Goal: Find specific page/section: Find specific page/section

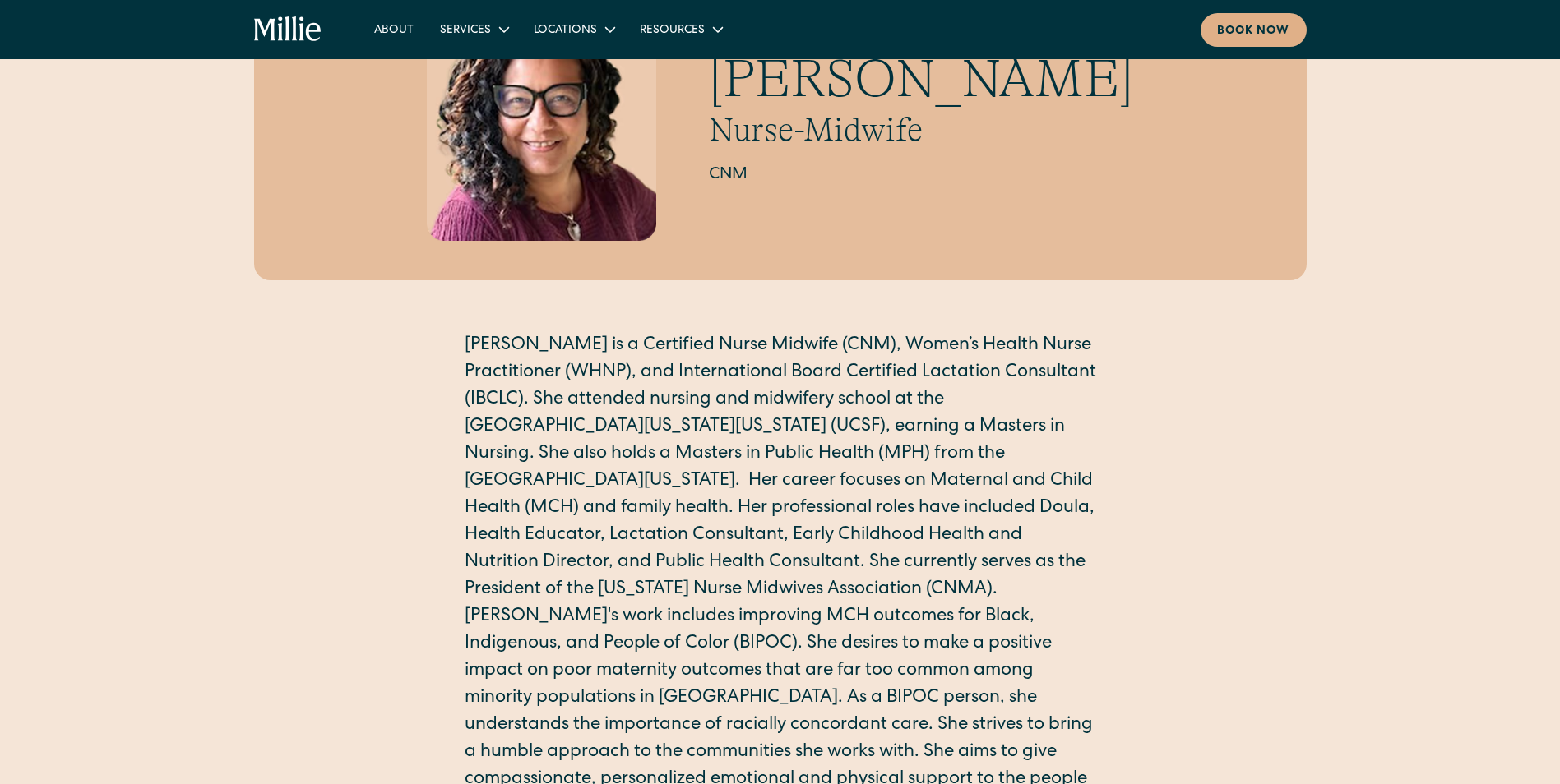
scroll to position [164, 0]
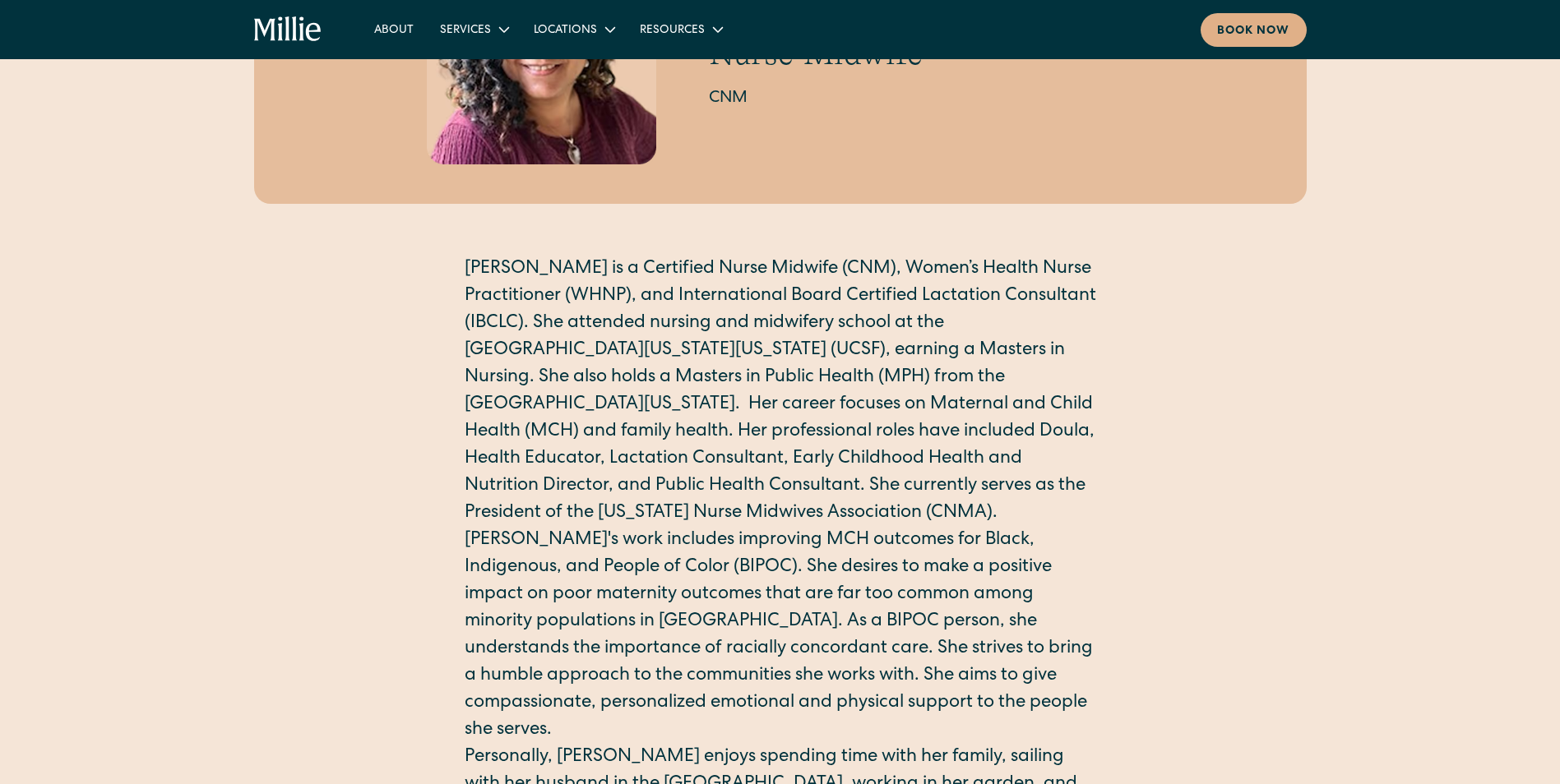
drag, startPoint x: 365, startPoint y: 461, endPoint x: 362, endPoint y: 504, distance: 43.1
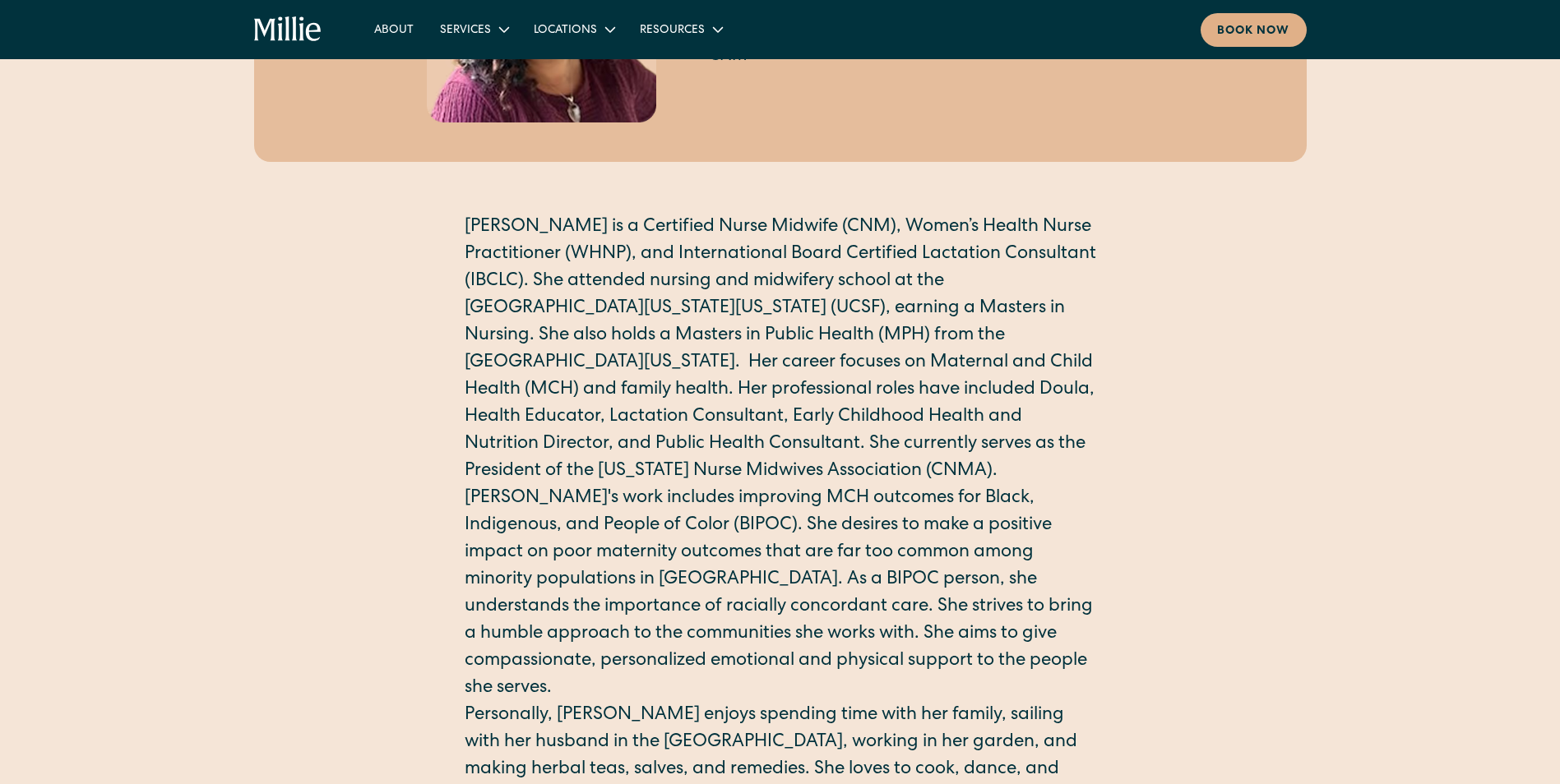
drag, startPoint x: 390, startPoint y: 453, endPoint x: 390, endPoint y: 482, distance: 29.0
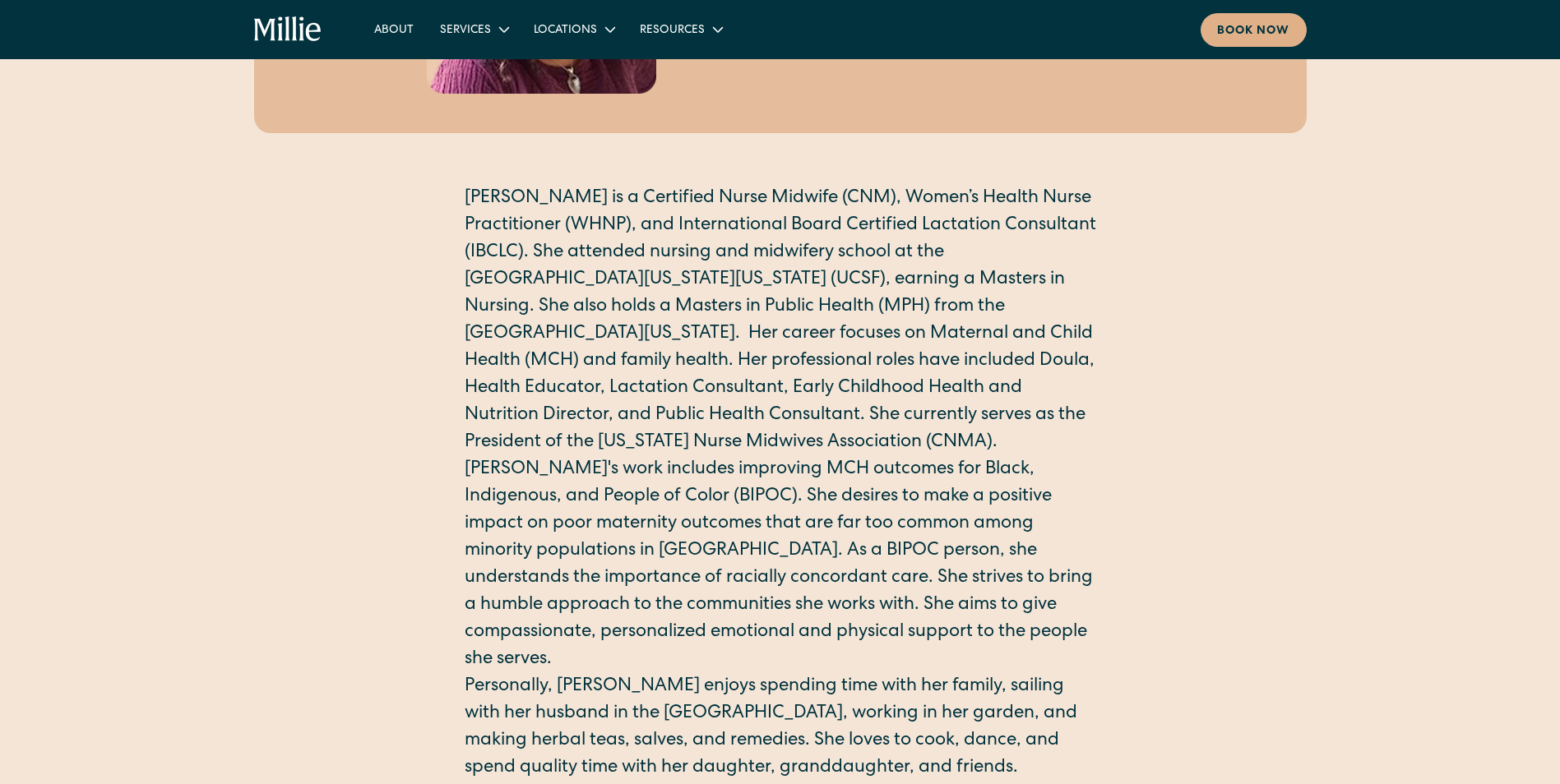
drag, startPoint x: 394, startPoint y: 458, endPoint x: 388, endPoint y: 494, distance: 36.5
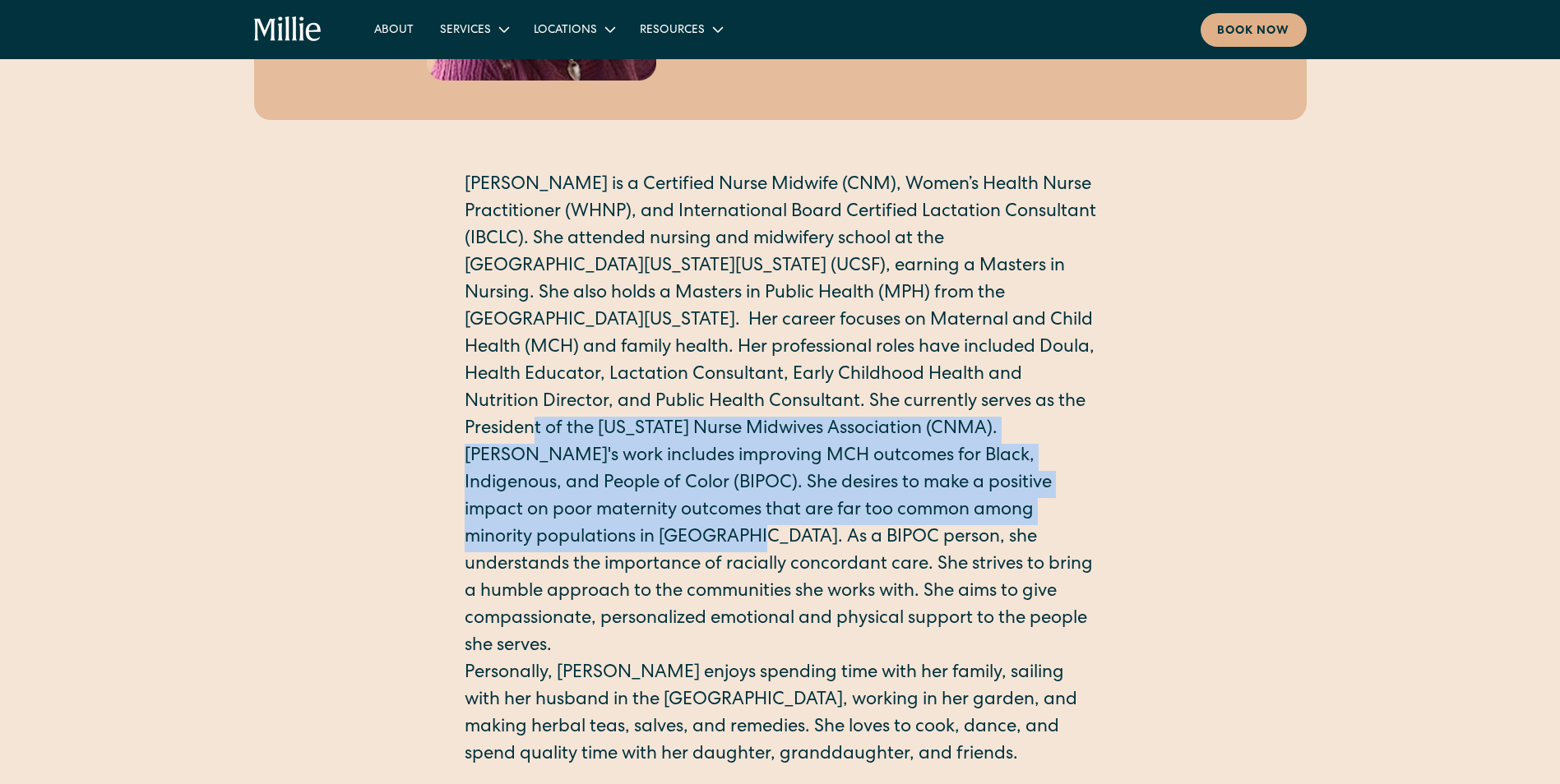
drag, startPoint x: 545, startPoint y: 436, endPoint x: 631, endPoint y: 540, distance: 135.0
click at [631, 540] on div "Amita is a Certified Nurse Midwife (CNM), Women’s Health Nurse Practitioner (WH…" at bounding box center [780, 470] width 631 height 597
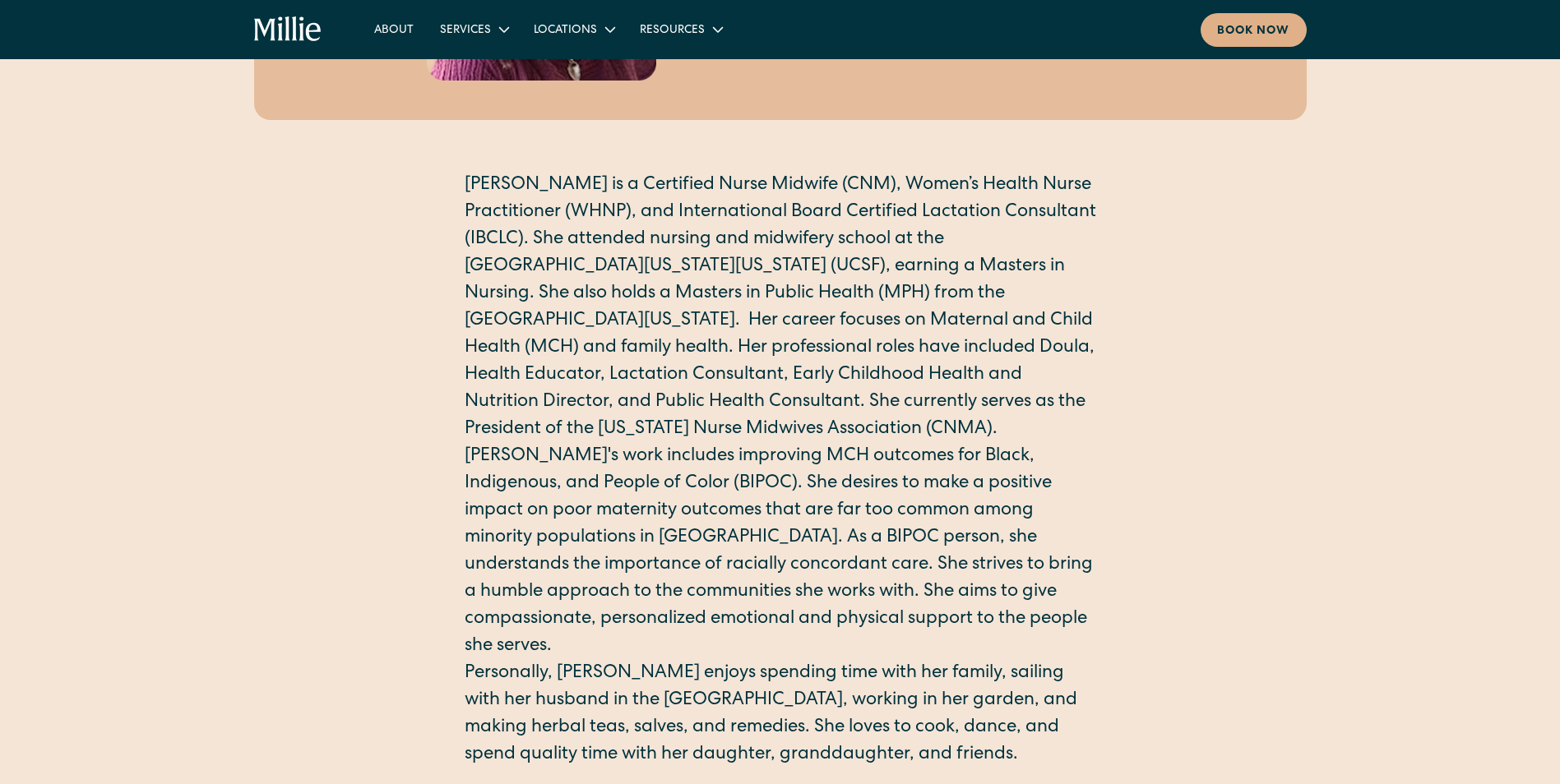
drag, startPoint x: 631, startPoint y: 540, endPoint x: 727, endPoint y: 604, distance: 115.4
click at [727, 604] on p "Amita's work includes improving MCH outcomes for Black, Indigenous, and People …" at bounding box center [780, 552] width 631 height 217
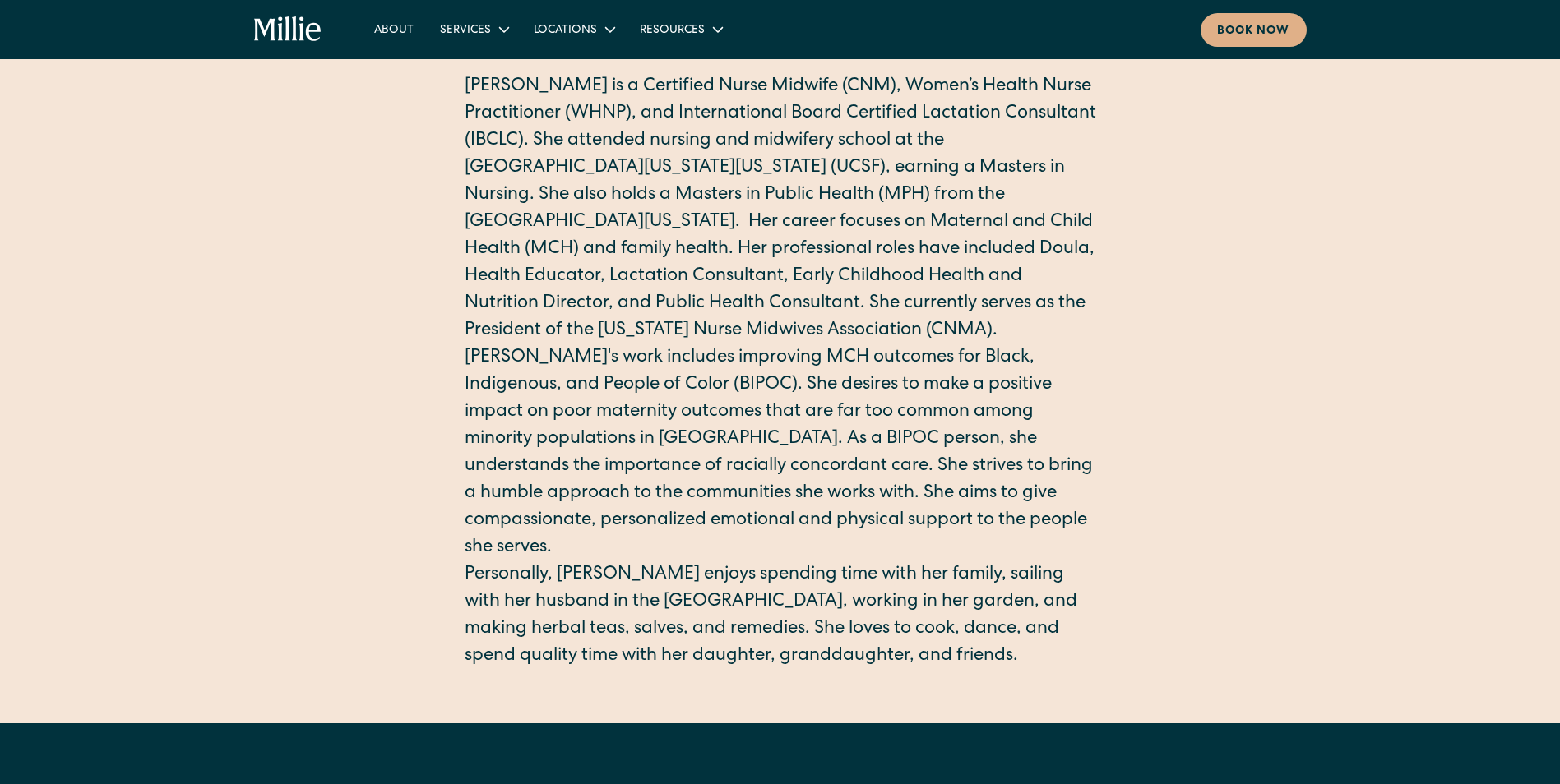
drag, startPoint x: 610, startPoint y: 467, endPoint x: 631, endPoint y: 503, distance: 41.7
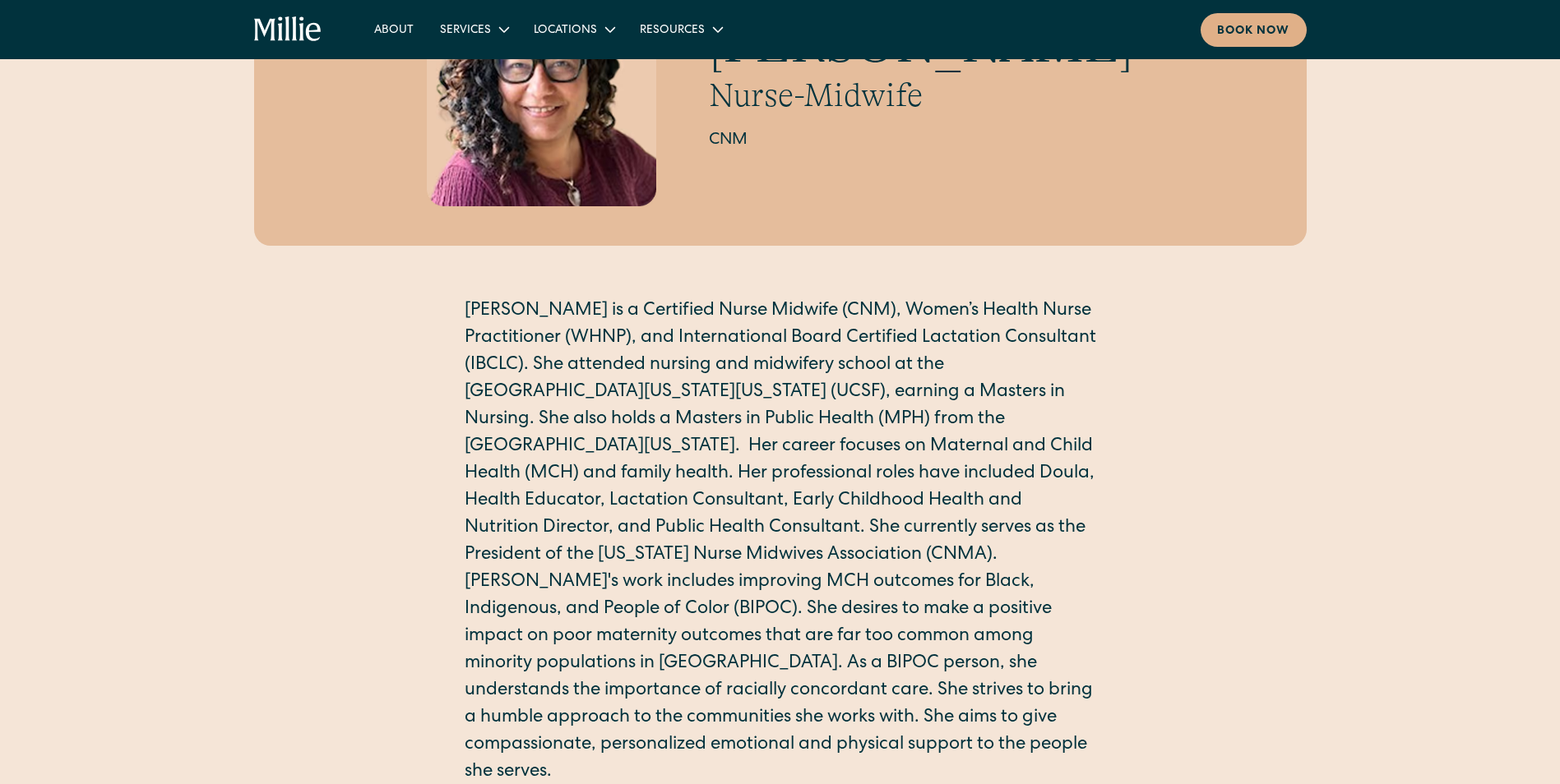
scroll to position [134, 0]
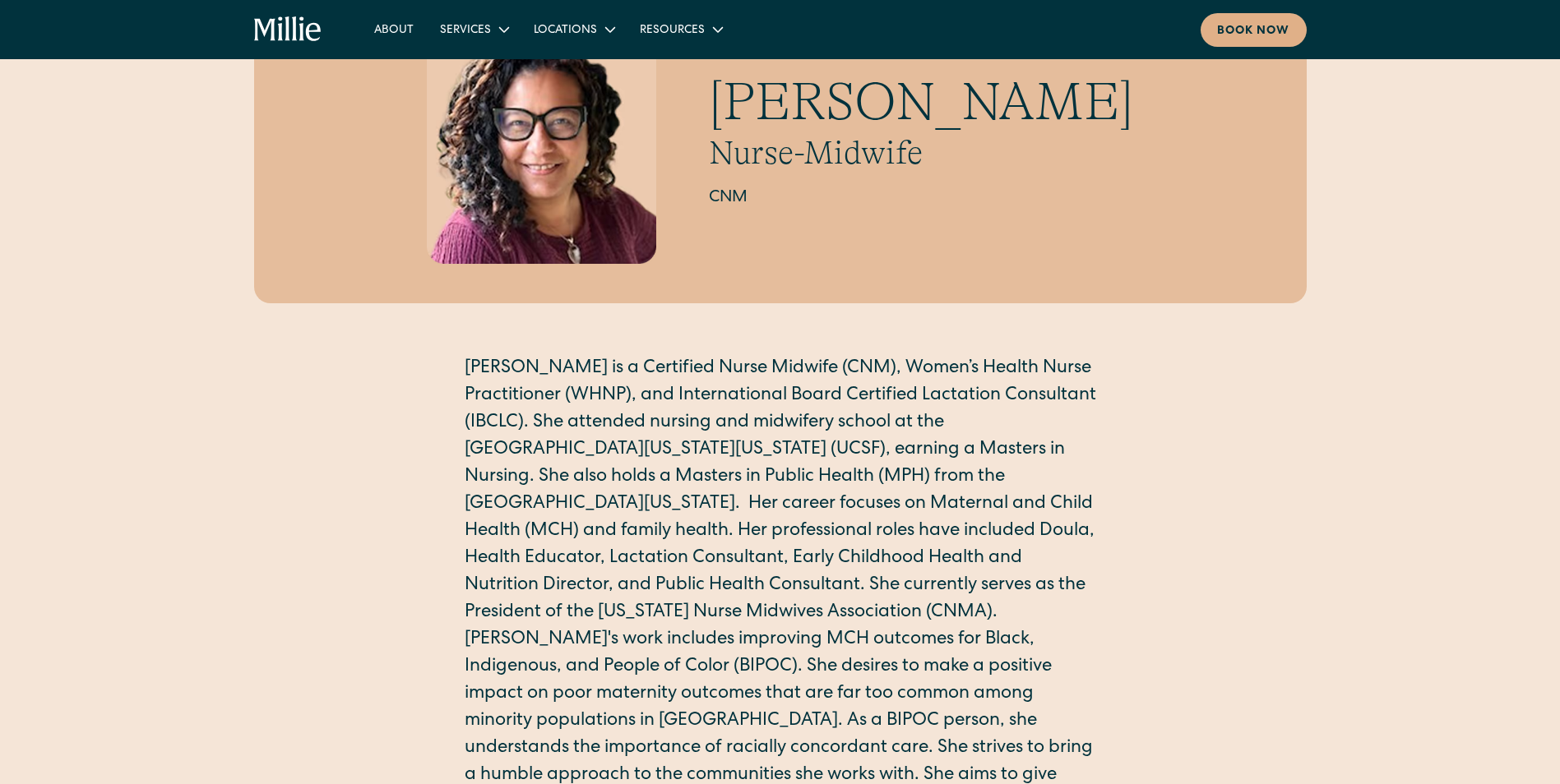
drag, startPoint x: 614, startPoint y: 373, endPoint x: 612, endPoint y: 311, distance: 62.0
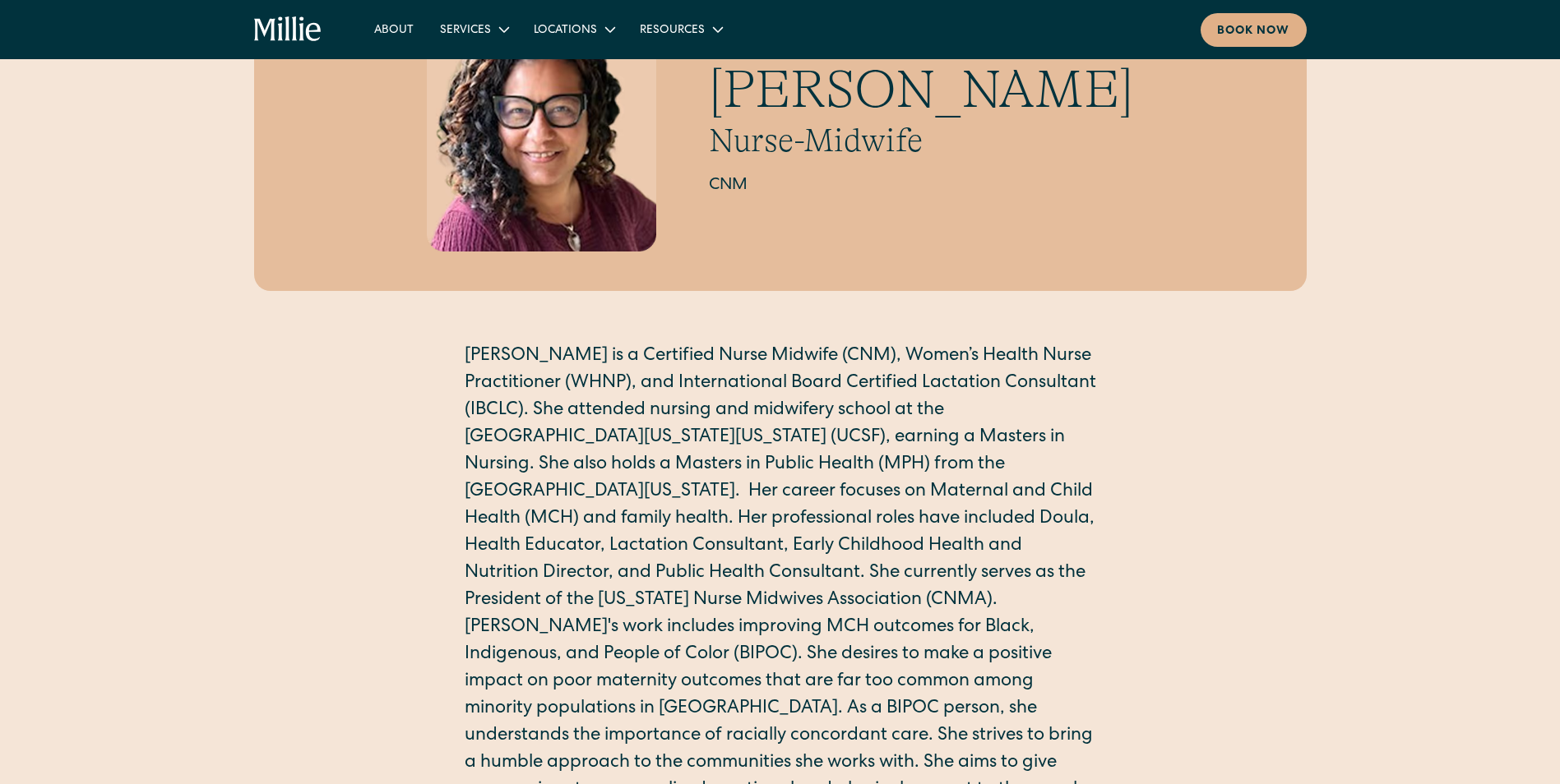
drag, startPoint x: 627, startPoint y: 422, endPoint x: 627, endPoint y: 442, distance: 20.0
click at [501, 109] on img at bounding box center [541, 127] width 229 height 247
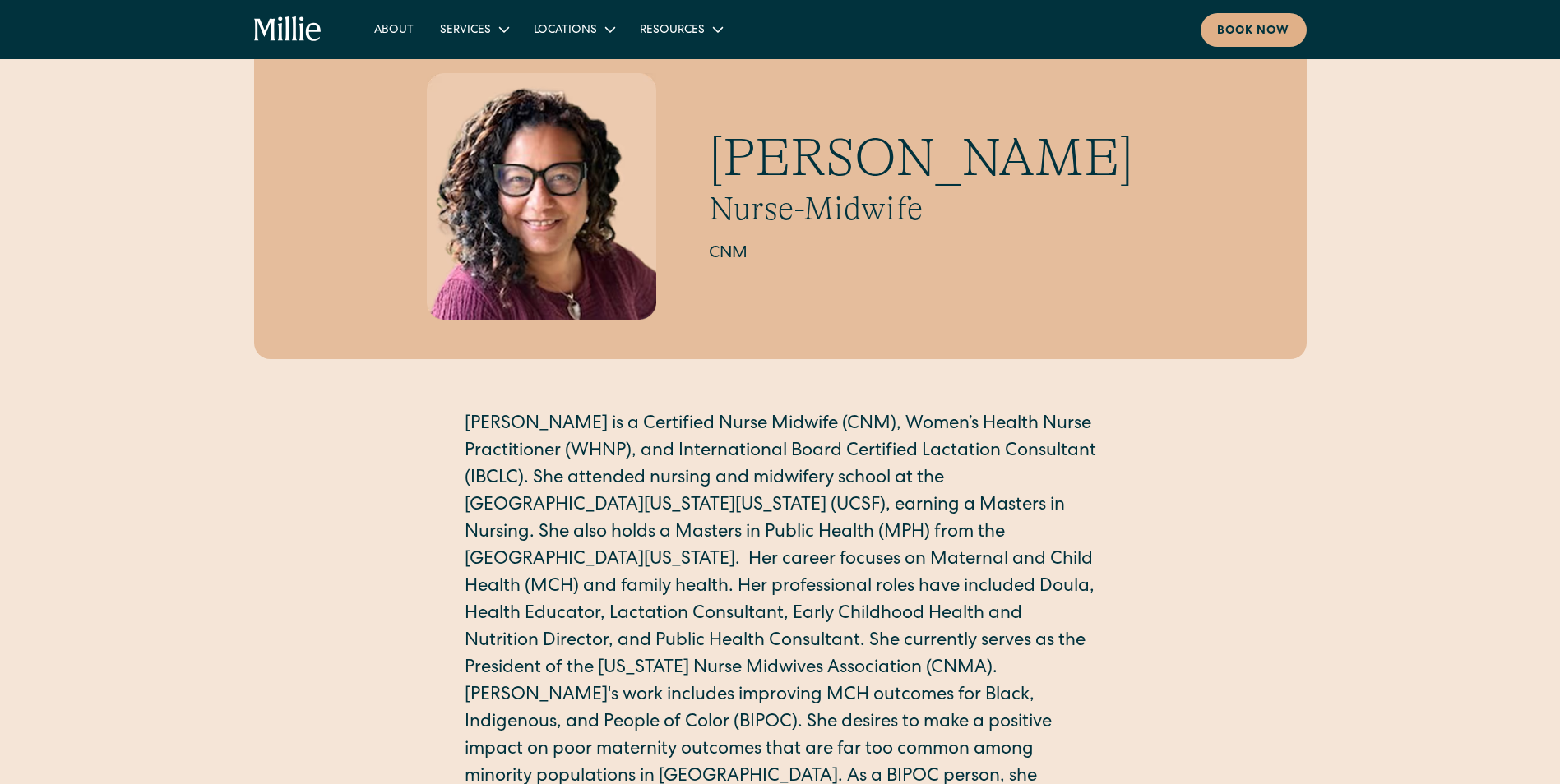
scroll to position [0, 0]
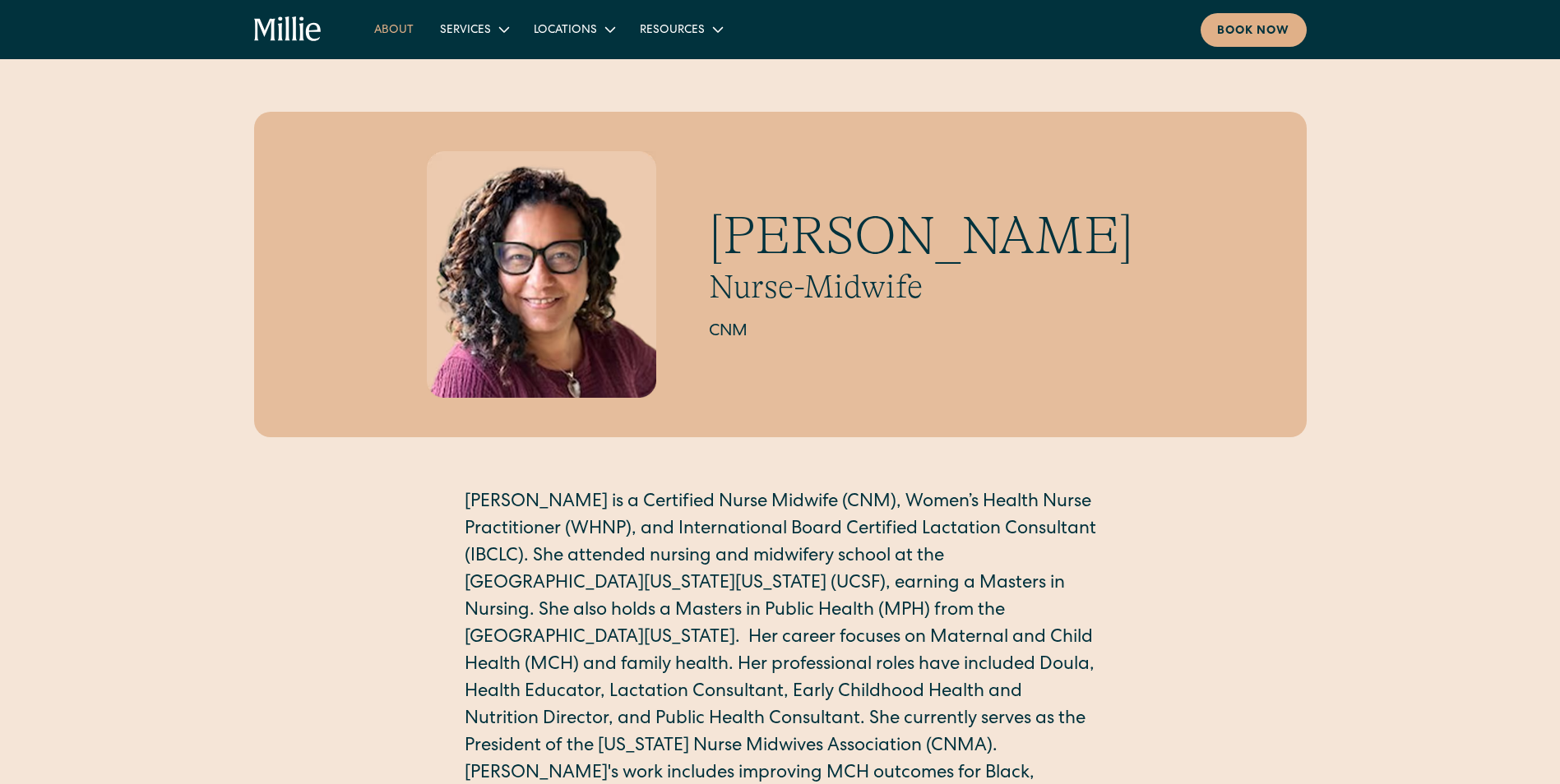
click at [395, 19] on link "About" at bounding box center [394, 29] width 65 height 27
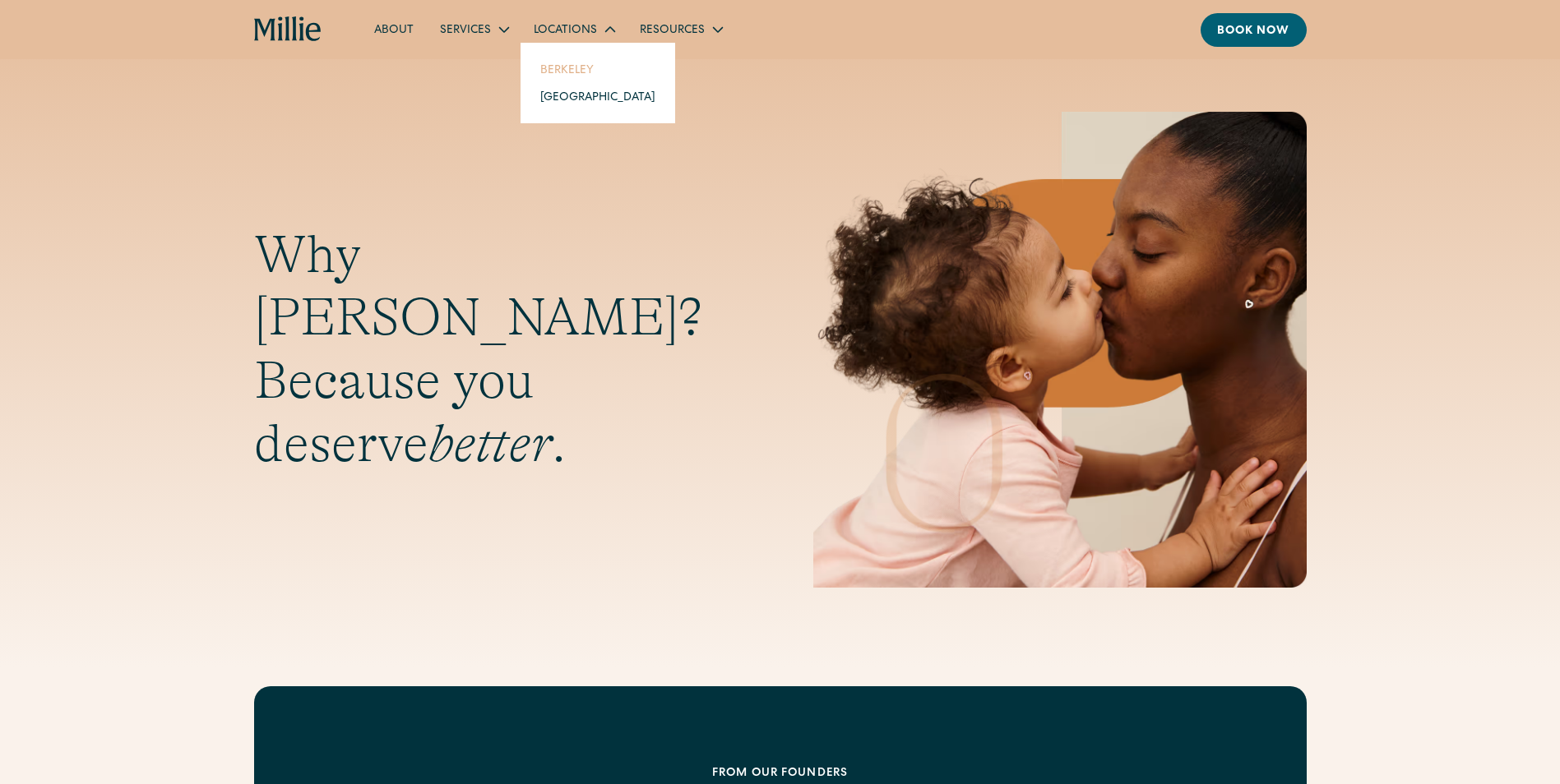
click at [580, 66] on link "Berkeley" at bounding box center [598, 69] width 141 height 27
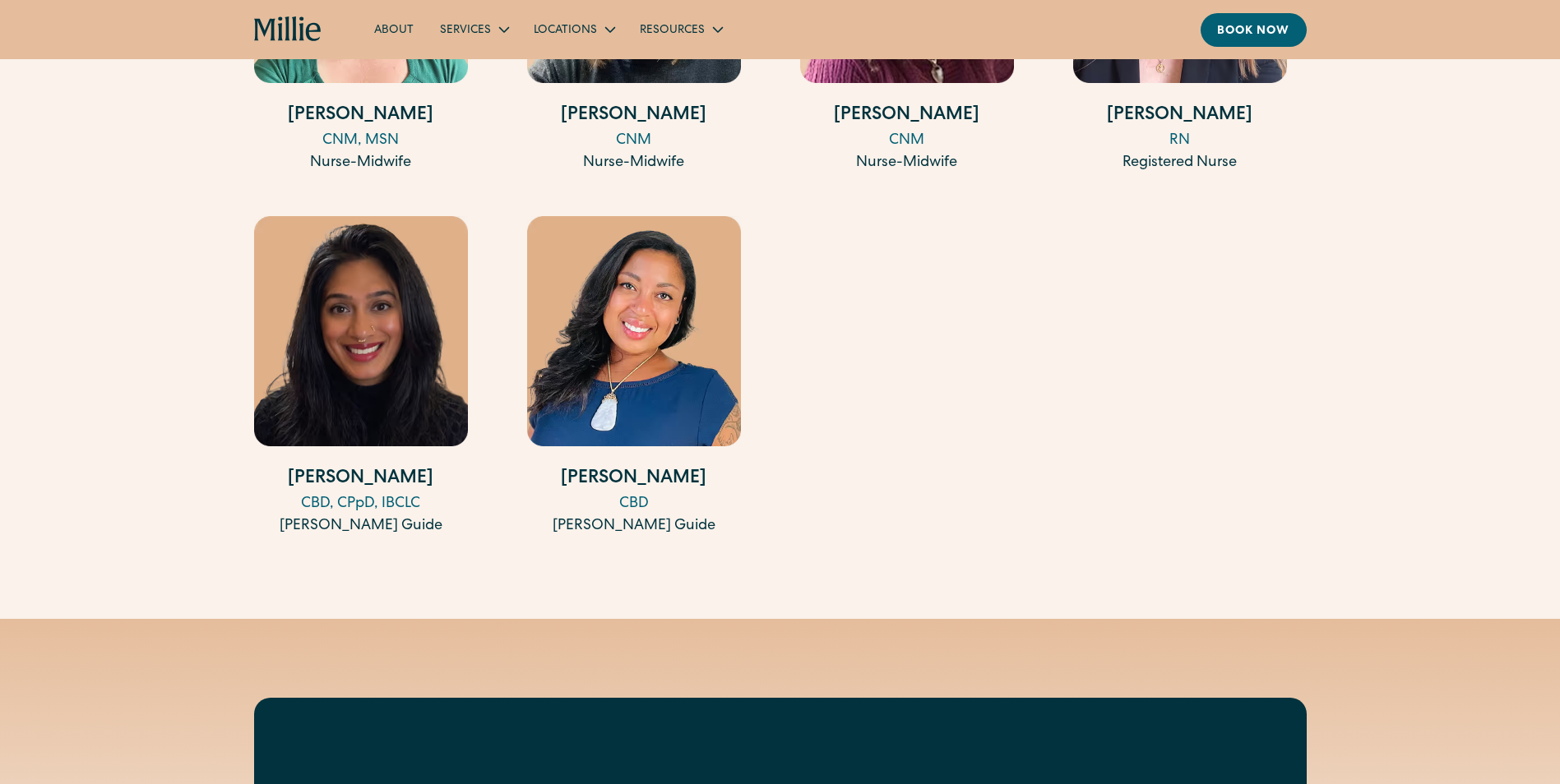
scroll to position [2299, 0]
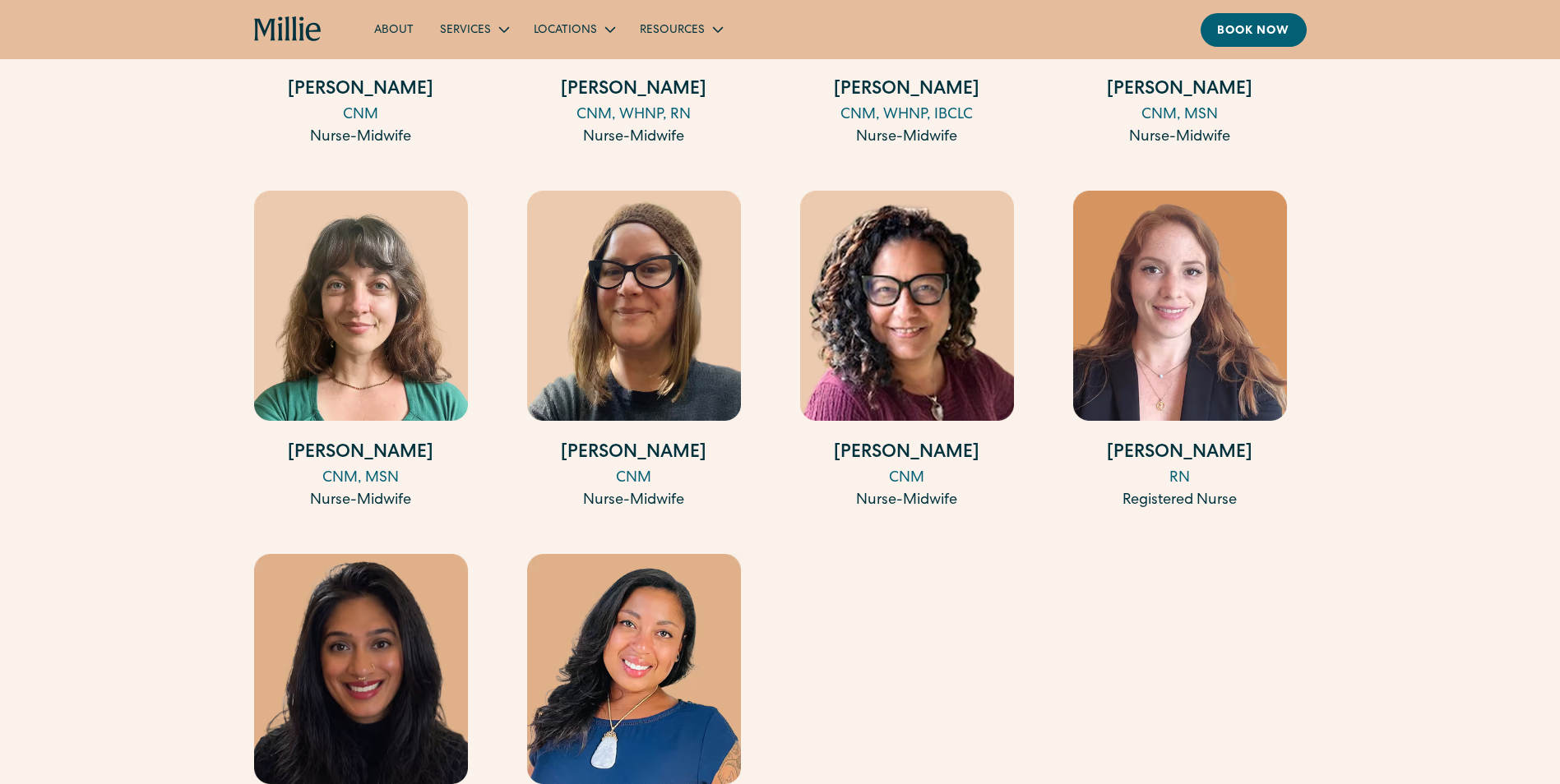
drag, startPoint x: 816, startPoint y: 490, endPoint x: 801, endPoint y: 371, distance: 119.9
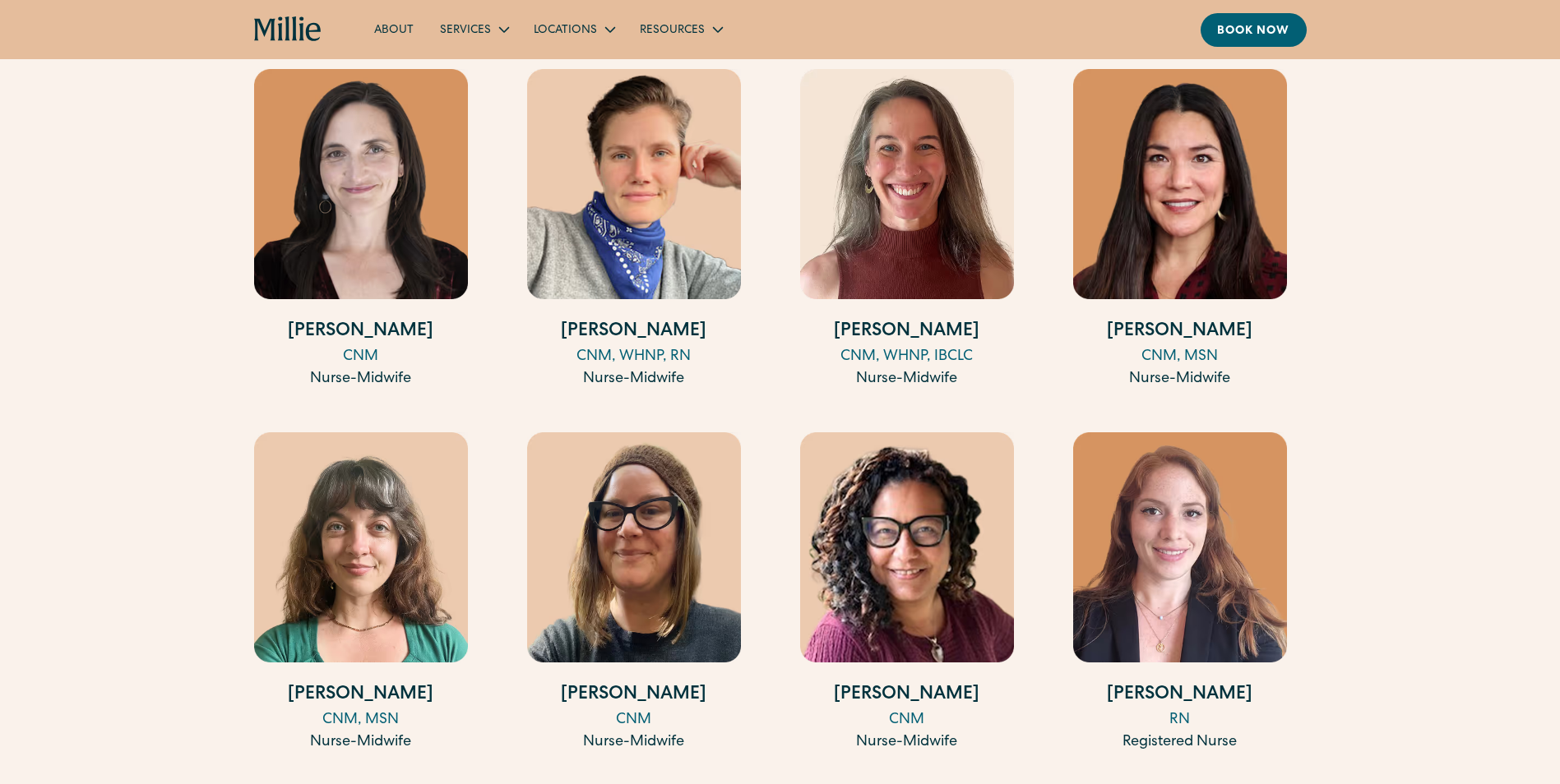
drag, startPoint x: 166, startPoint y: 415, endPoint x: 167, endPoint y: 348, distance: 67.0
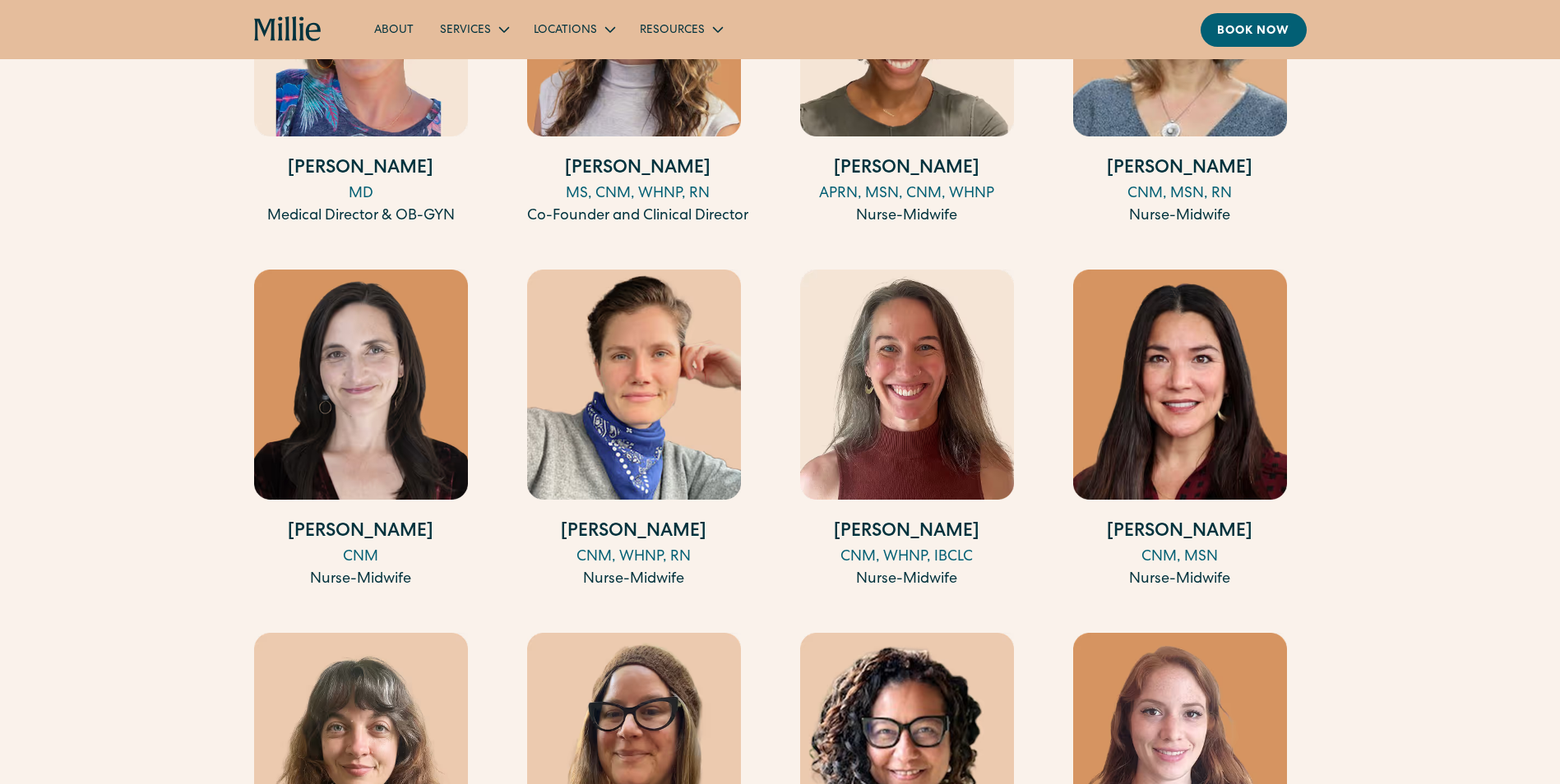
drag, startPoint x: 240, startPoint y: 468, endPoint x: 227, endPoint y: 374, distance: 94.9
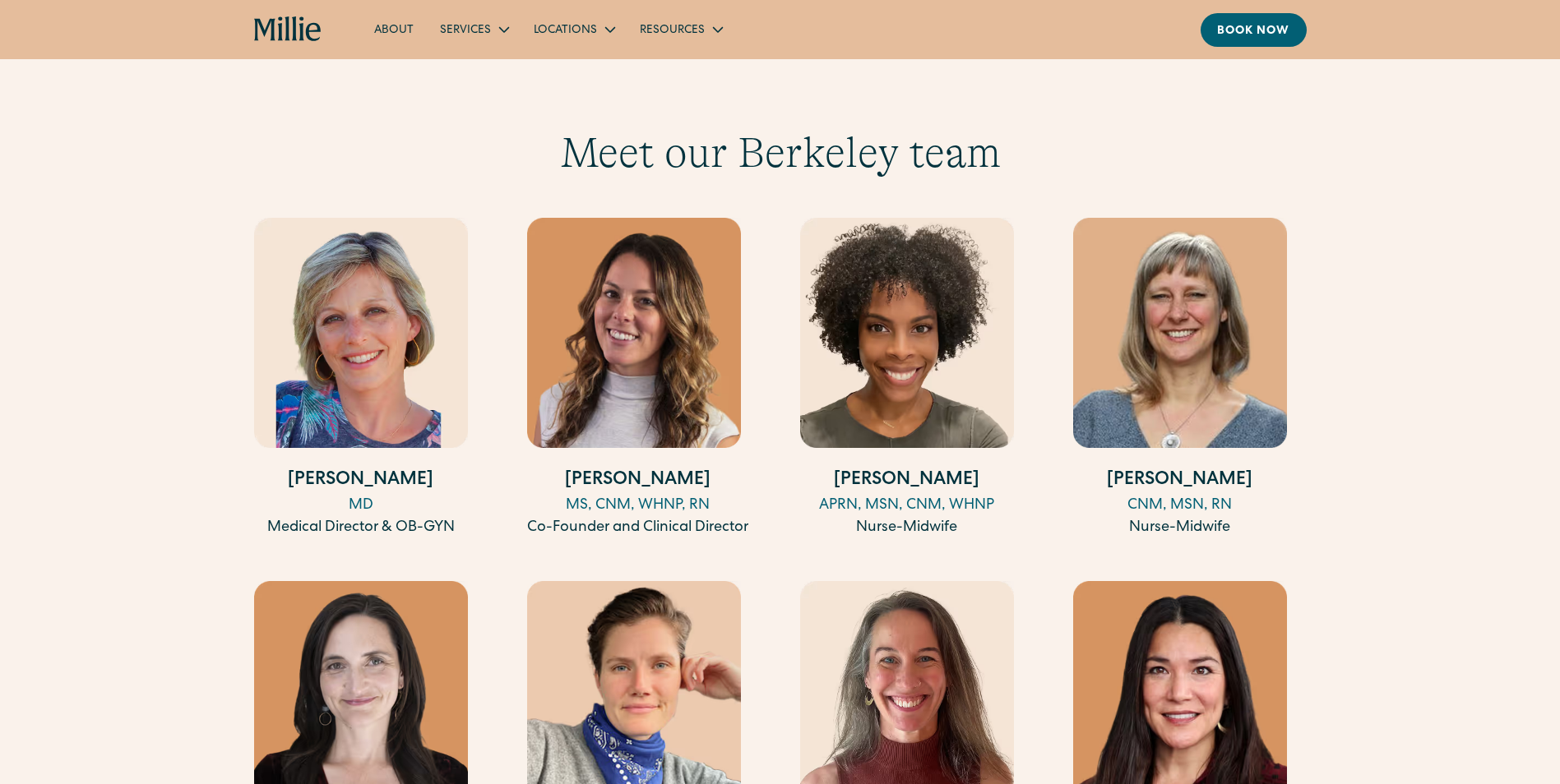
drag, startPoint x: 208, startPoint y: 413, endPoint x: 206, endPoint y: 333, distance: 80.0
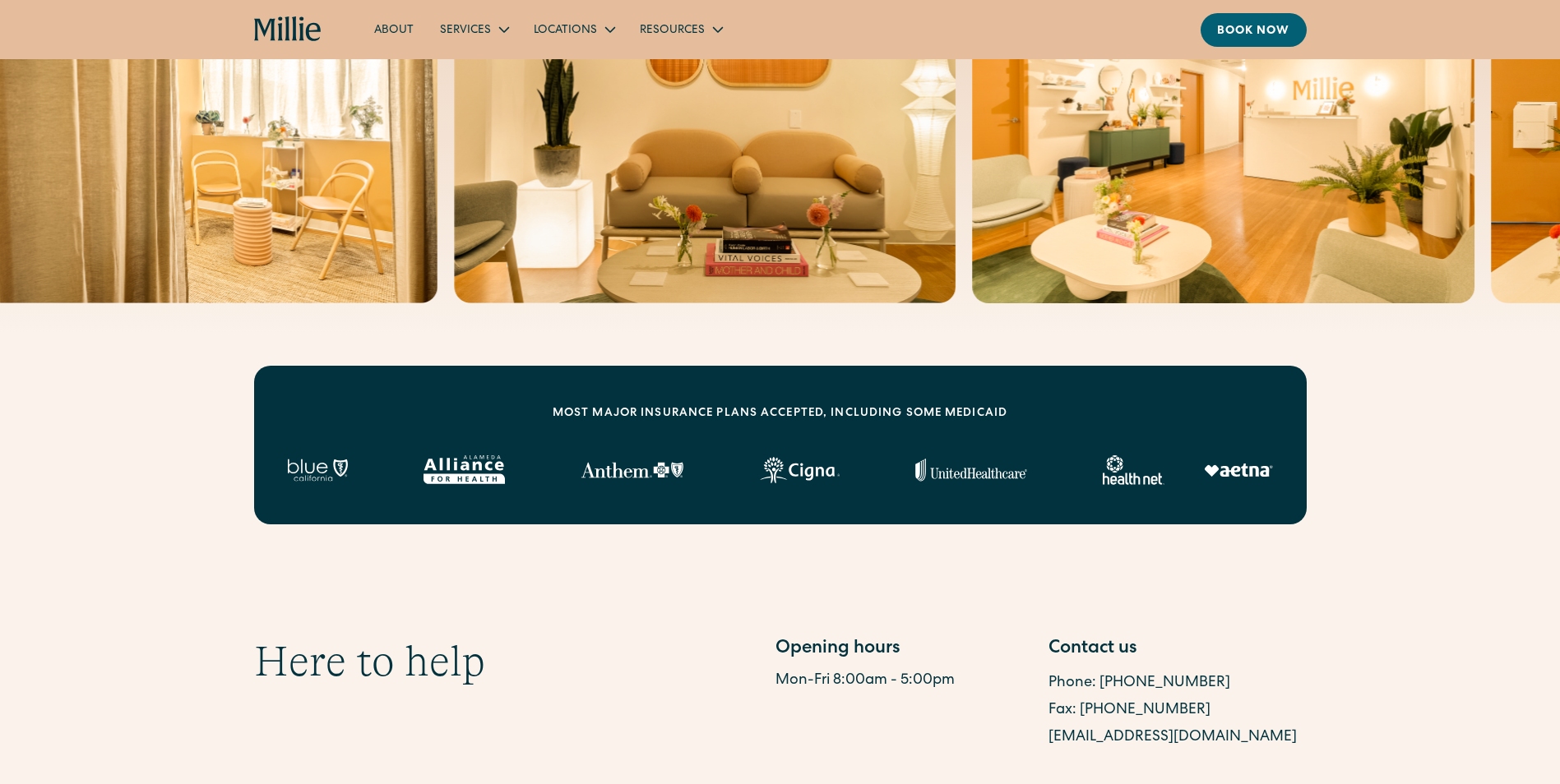
scroll to position [0, 0]
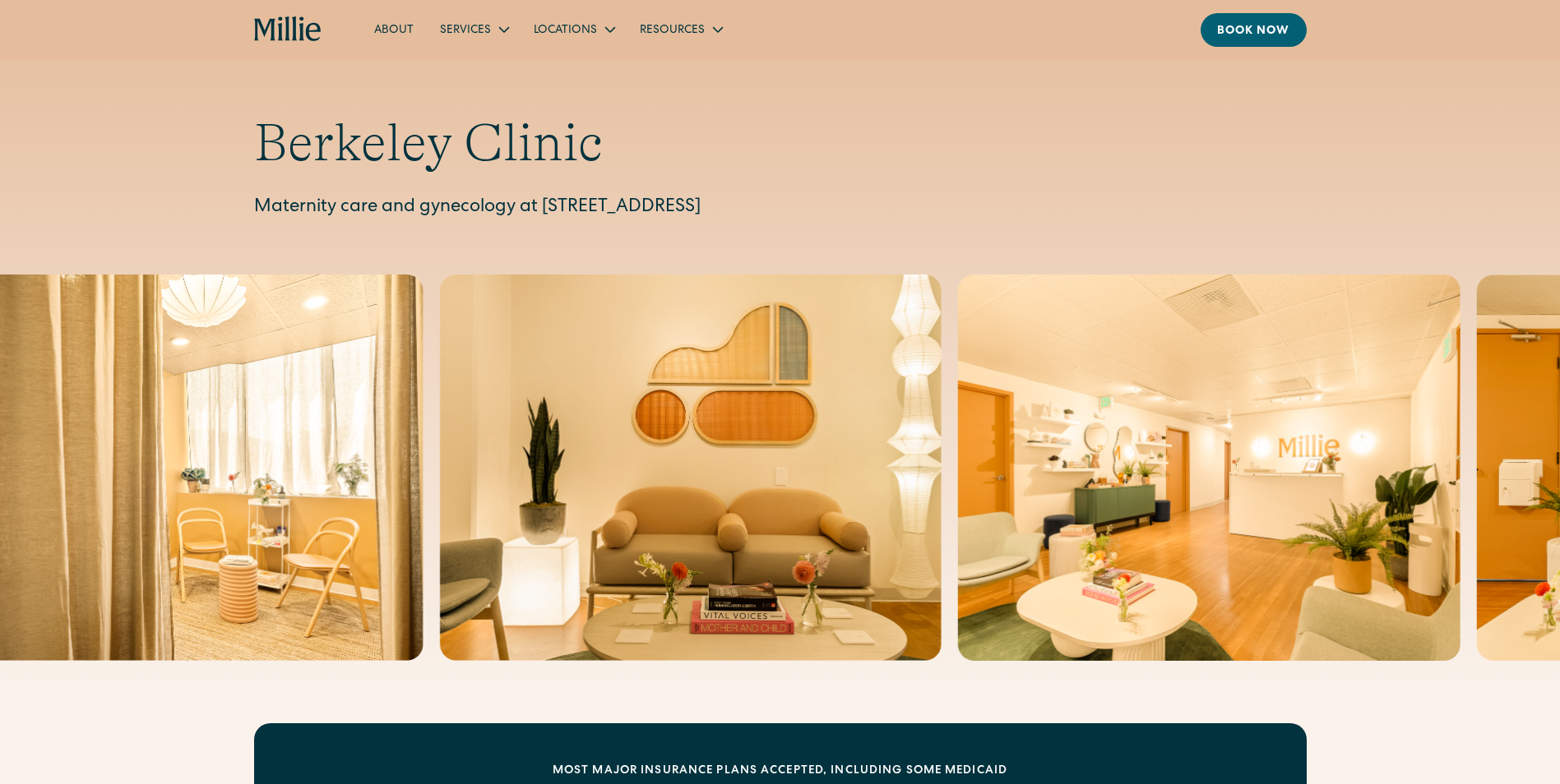
drag, startPoint x: 208, startPoint y: 409, endPoint x: 287, endPoint y: 137, distance: 283.2
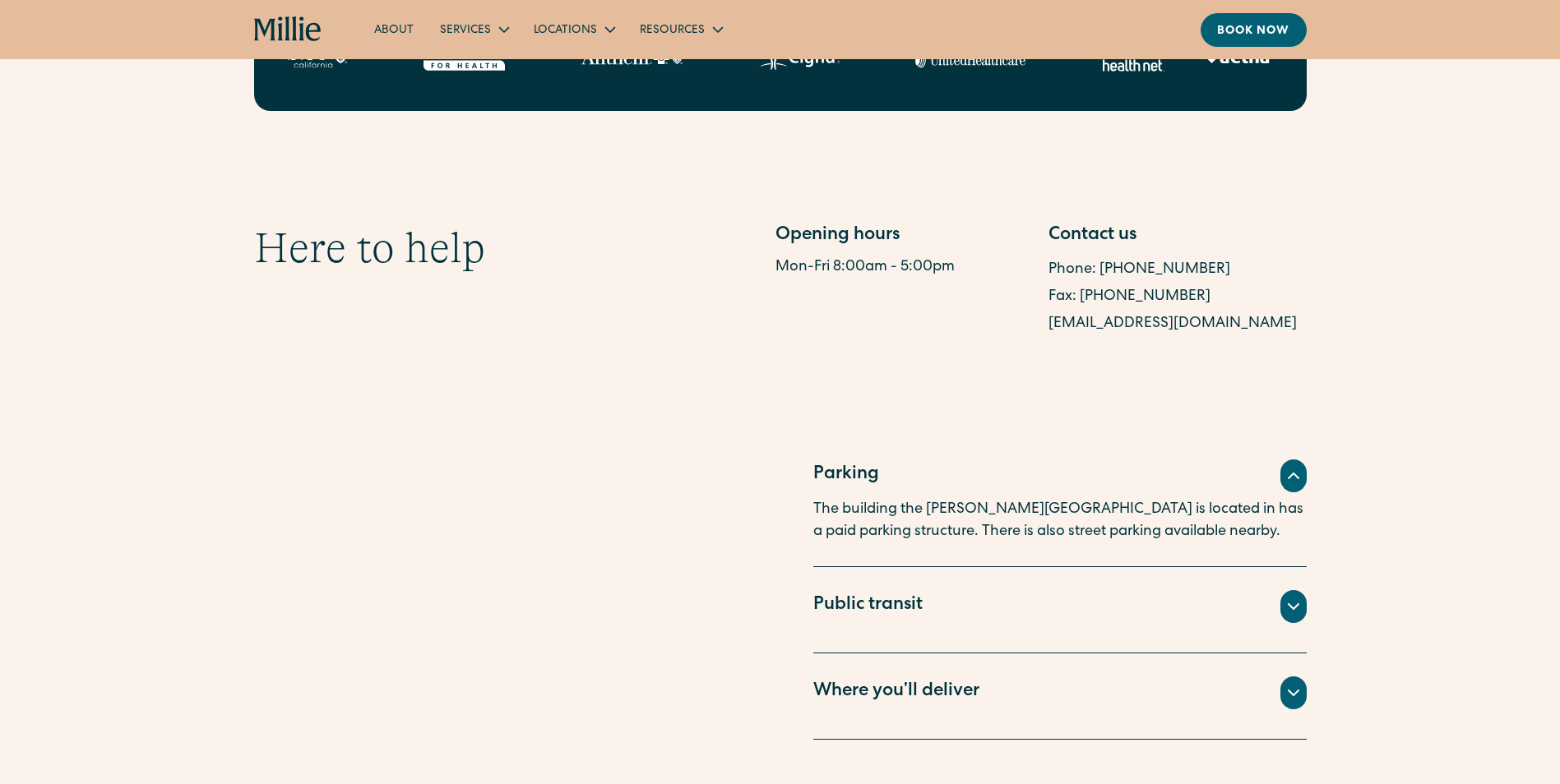
scroll to position [1013, 0]
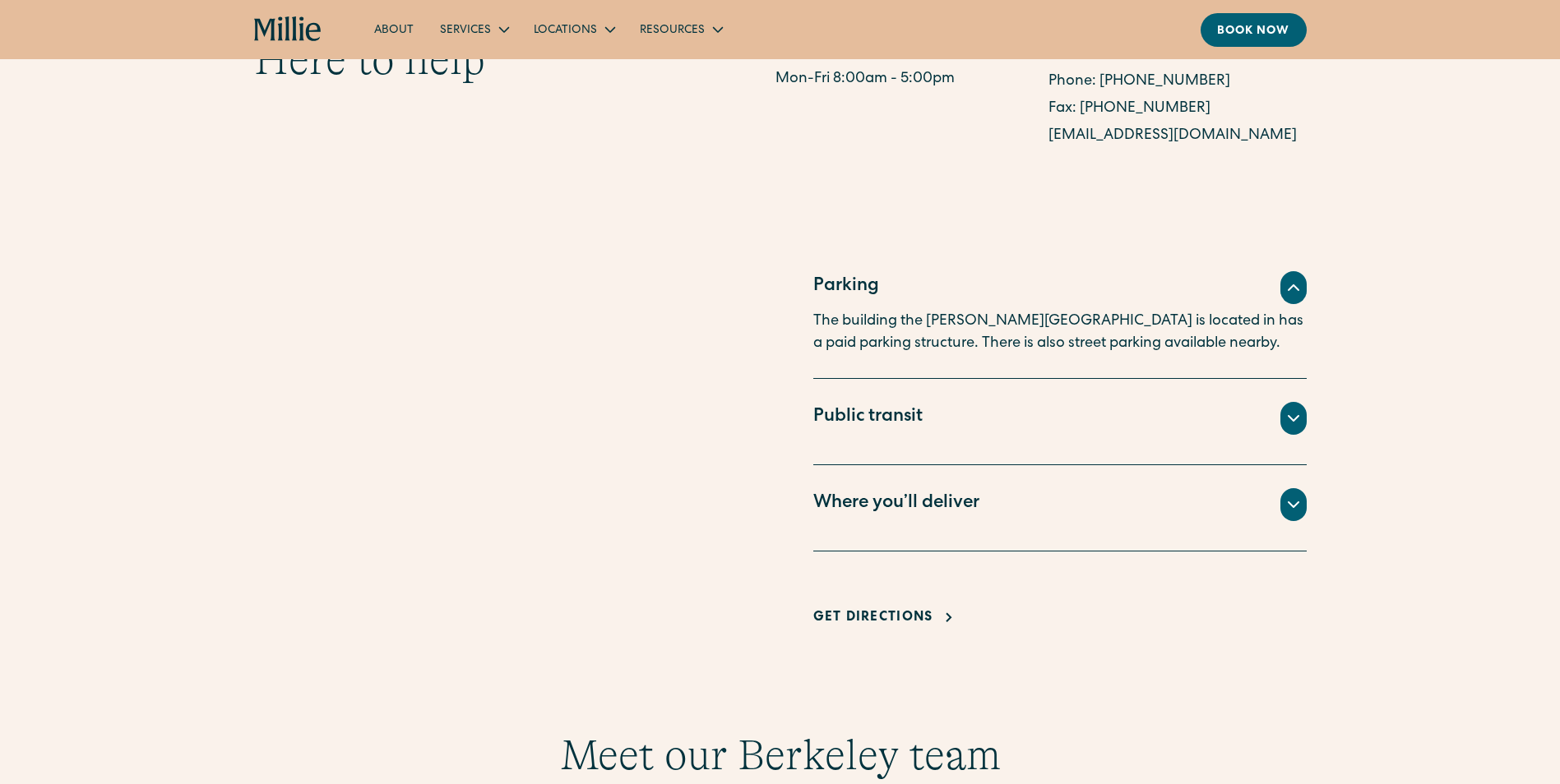
drag, startPoint x: 273, startPoint y: 174, endPoint x: 282, endPoint y: 324, distance: 150.3
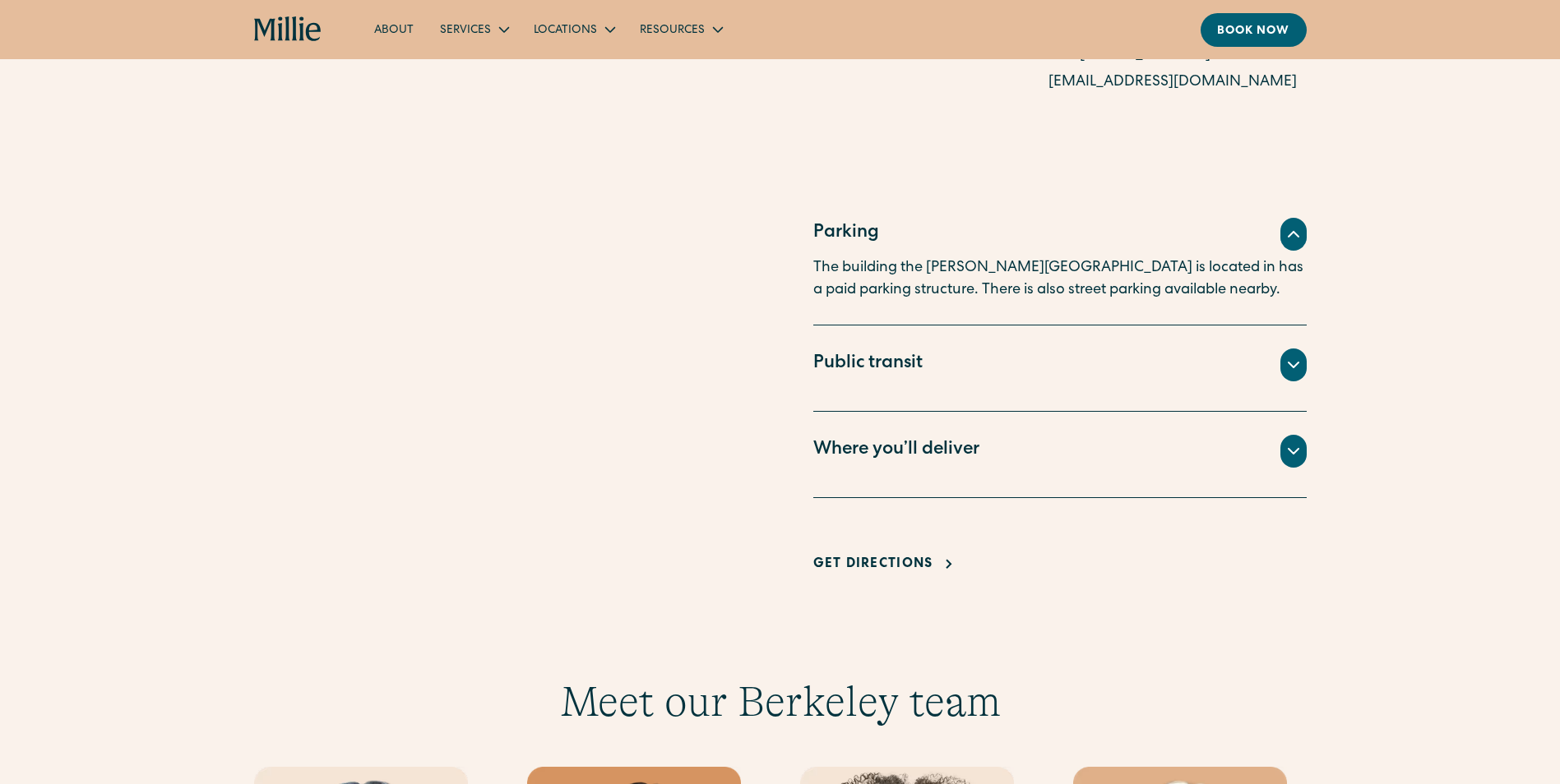
click at [117, 462] on div "Parking The building the [PERSON_NAME][GEOGRAPHIC_DATA] is located in has a pai…" at bounding box center [780, 385] width 1560 height 383
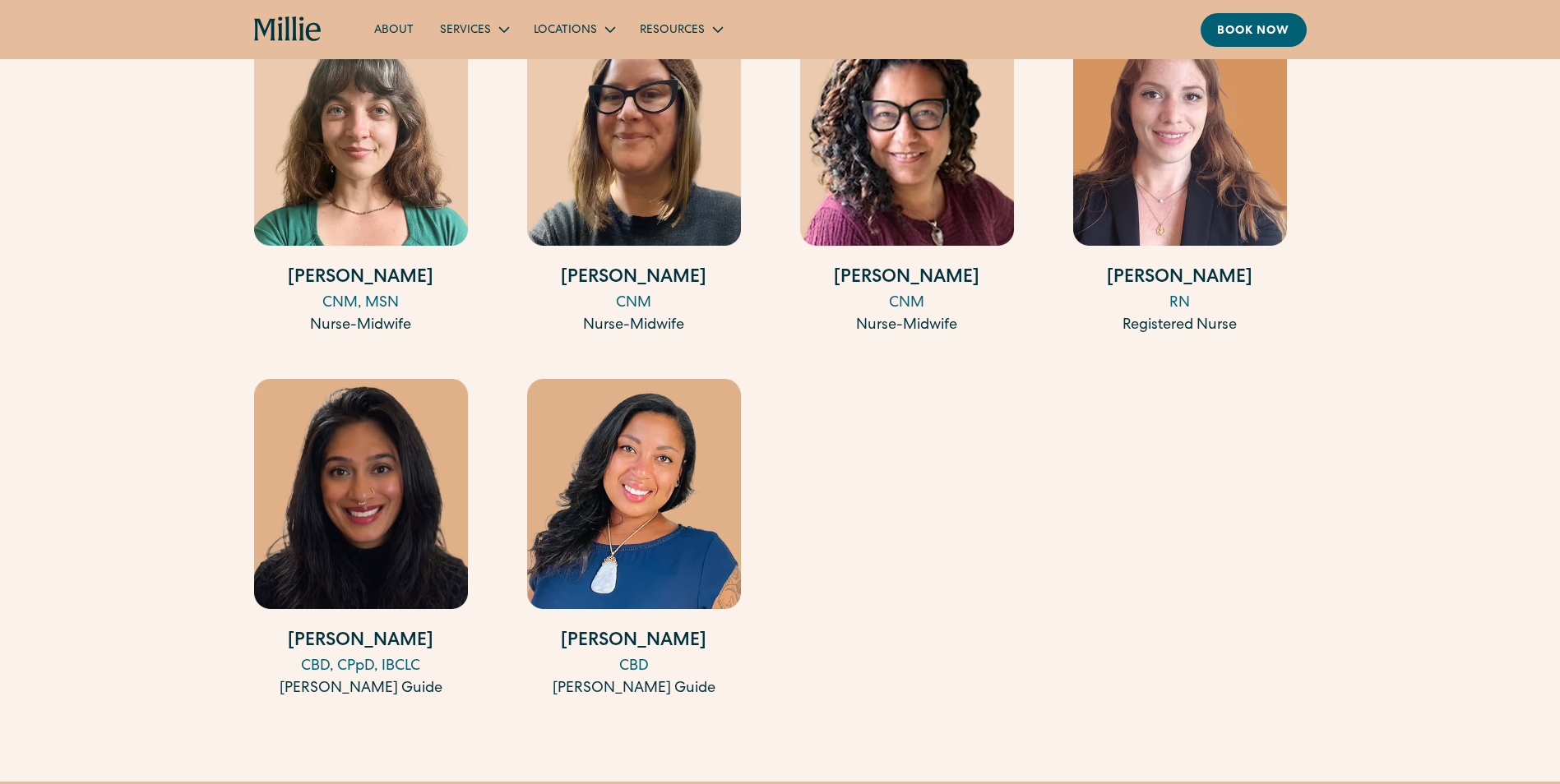
scroll to position [2492, 0]
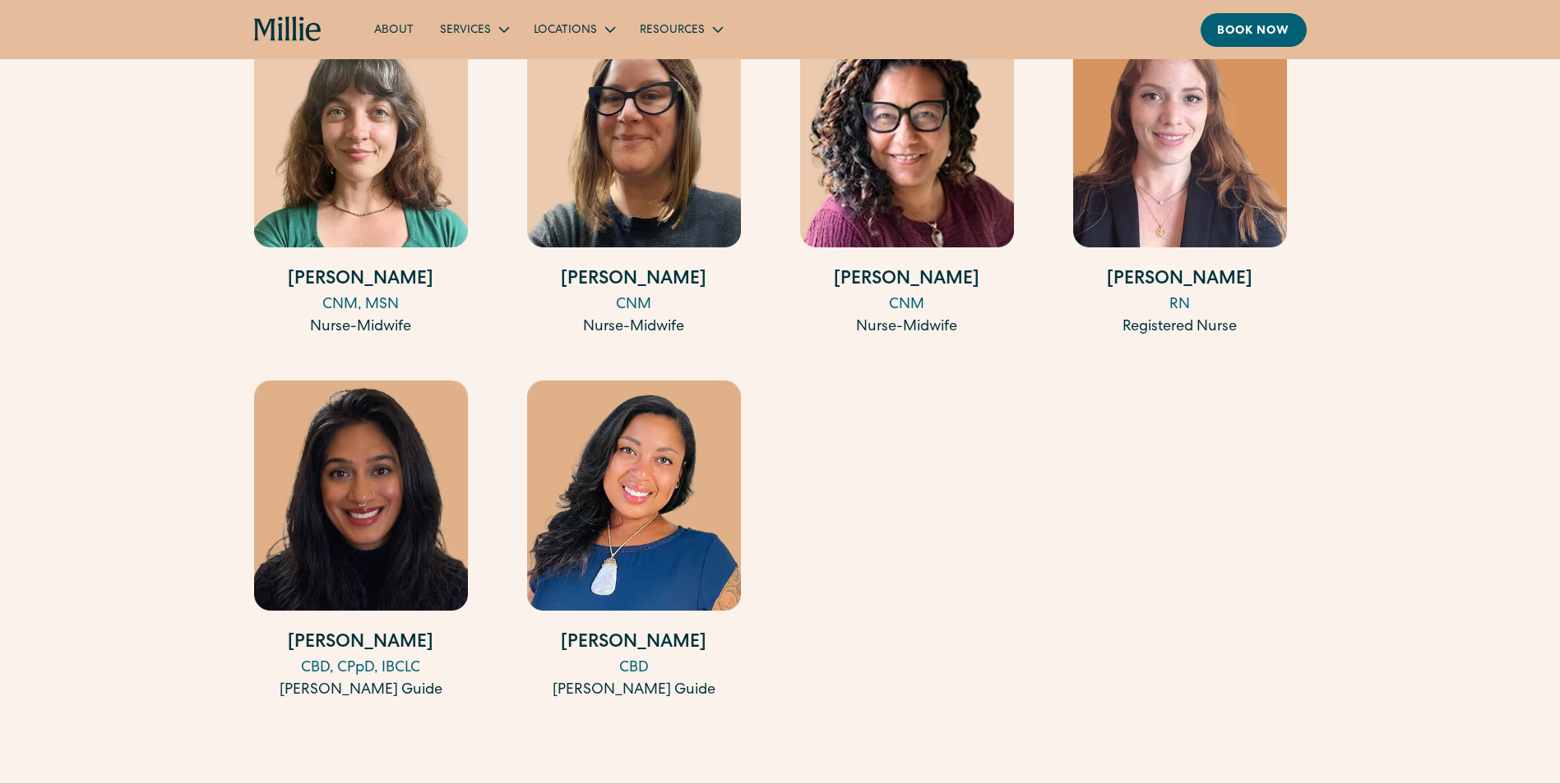
drag, startPoint x: 884, startPoint y: 453, endPoint x: 877, endPoint y: 432, distance: 22.1
